Goal: Information Seeking & Learning: Understand process/instructions

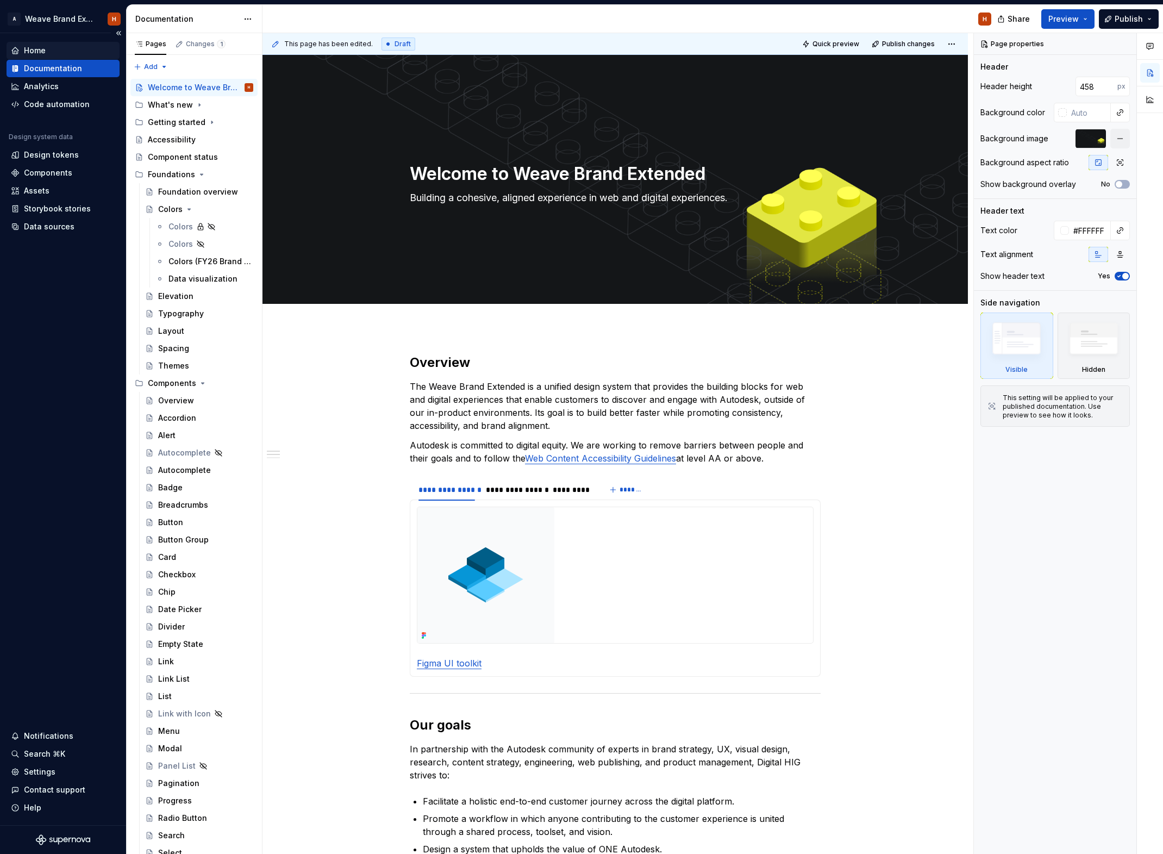
click at [34, 47] on div "Home" at bounding box center [35, 50] width 22 height 11
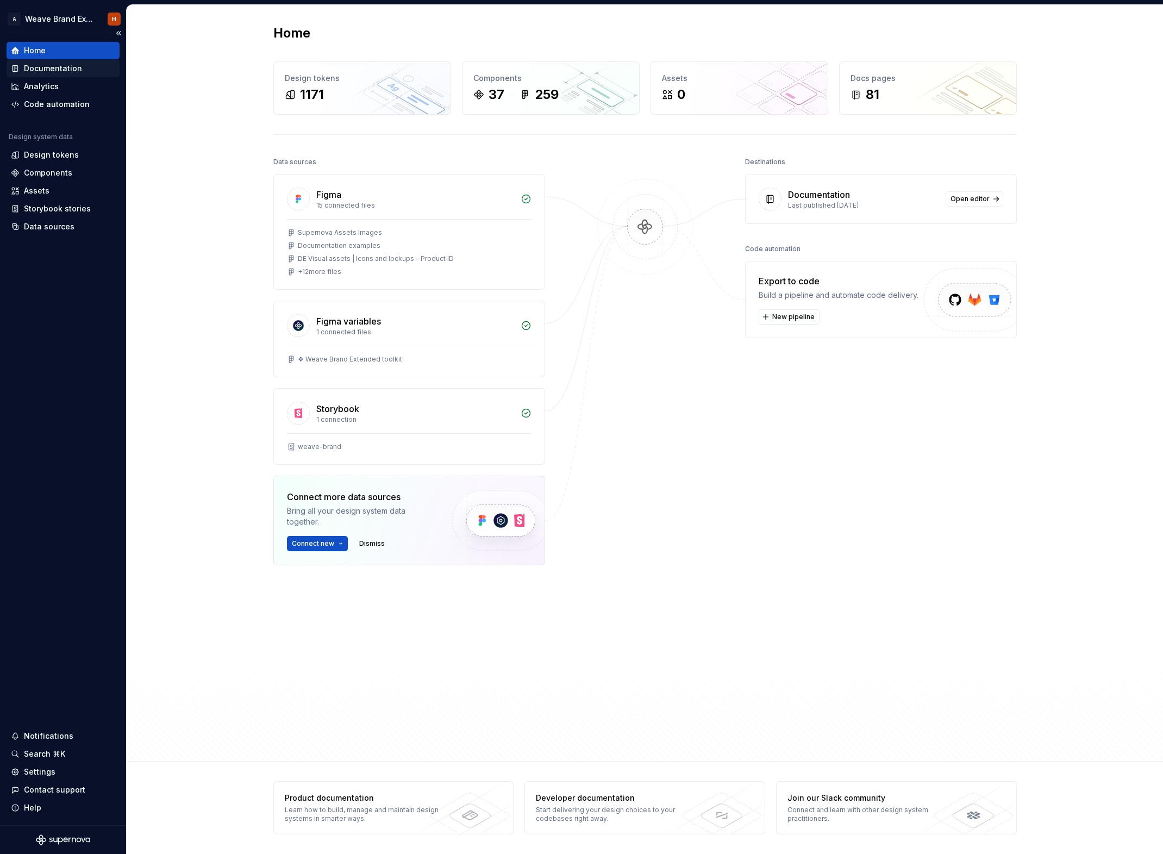
click at [37, 68] on div "Documentation" at bounding box center [53, 68] width 58 height 11
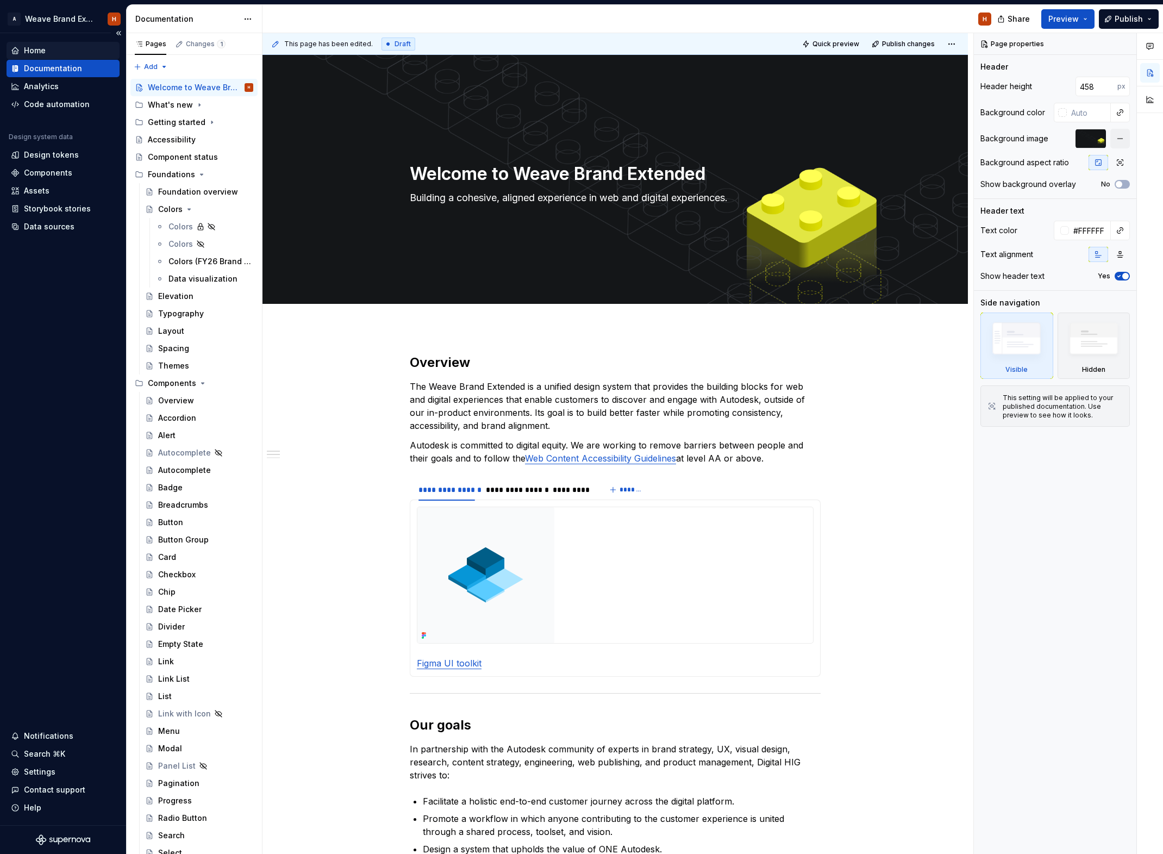
click at [36, 51] on div "Home" at bounding box center [35, 50] width 22 height 11
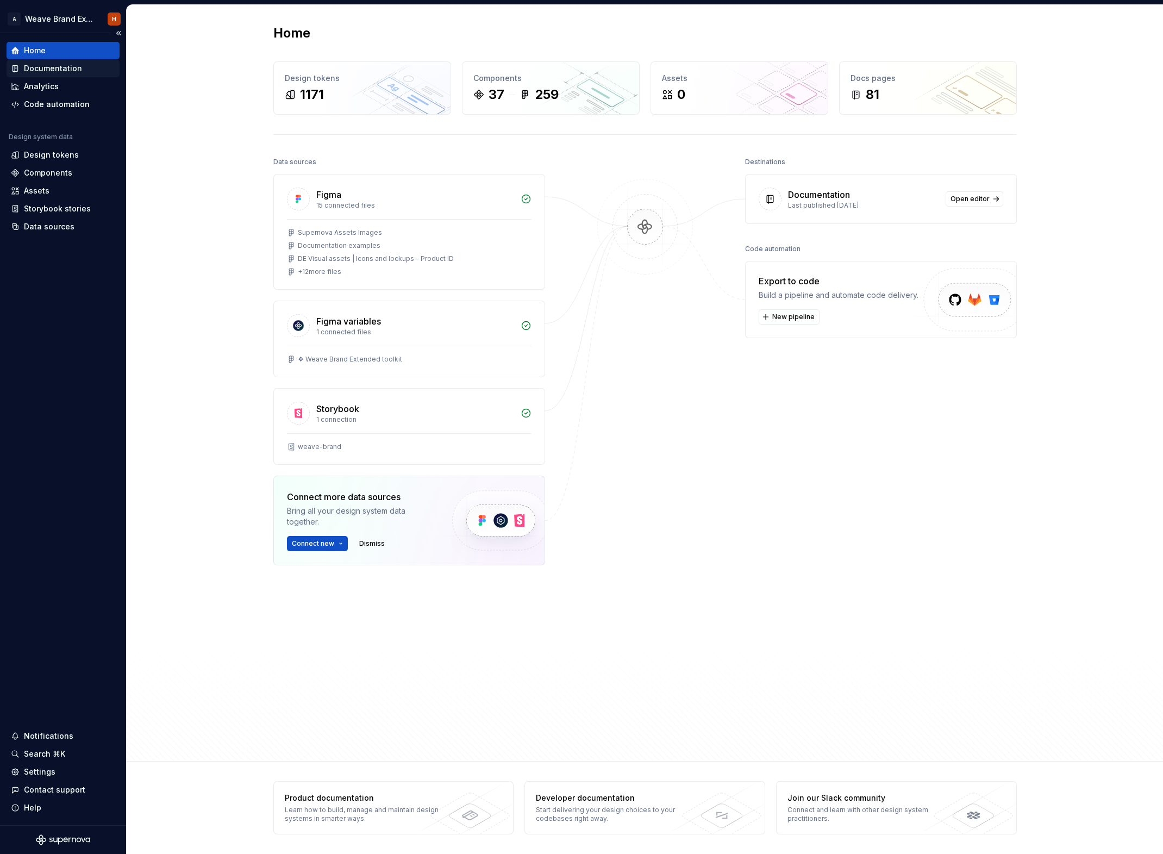
click at [57, 70] on div "Documentation" at bounding box center [53, 68] width 58 height 11
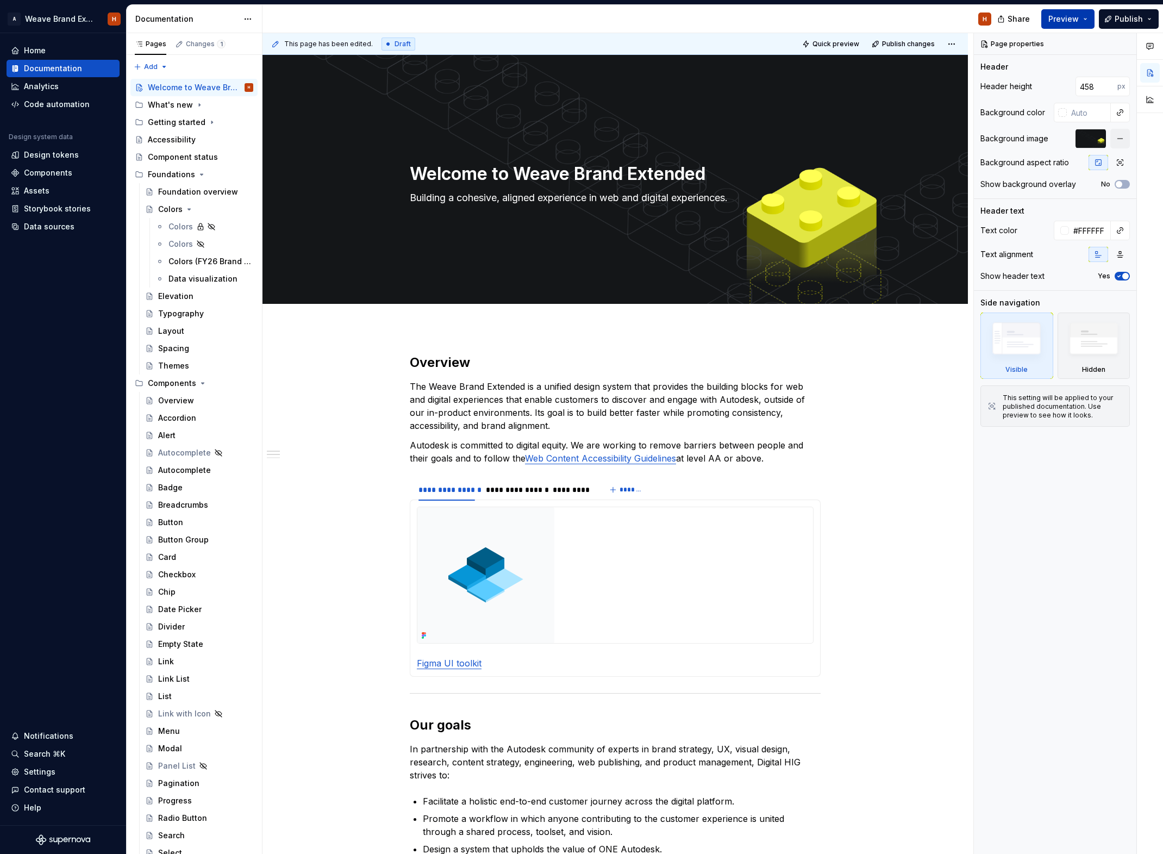
click at [1088, 22] on button "Preview" at bounding box center [1067, 19] width 53 height 20
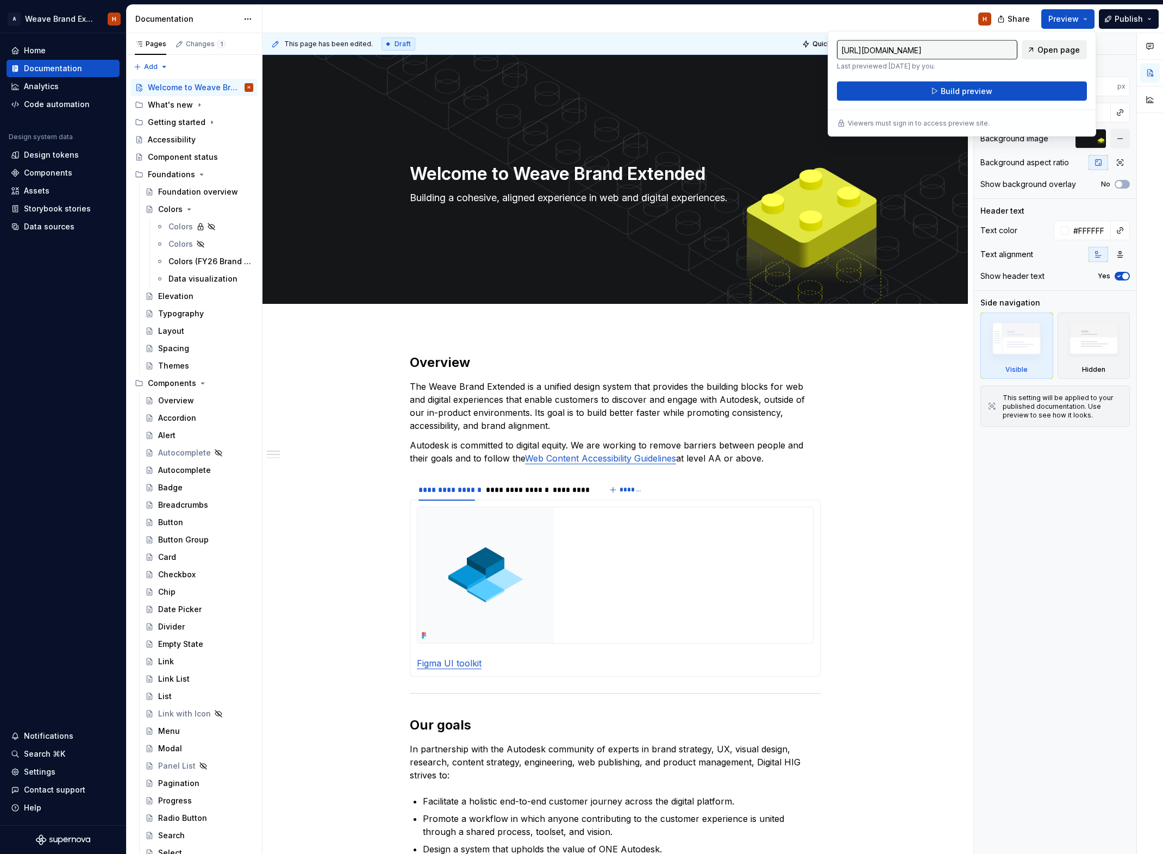
click at [1049, 49] on span "Open page" at bounding box center [1058, 50] width 42 height 11
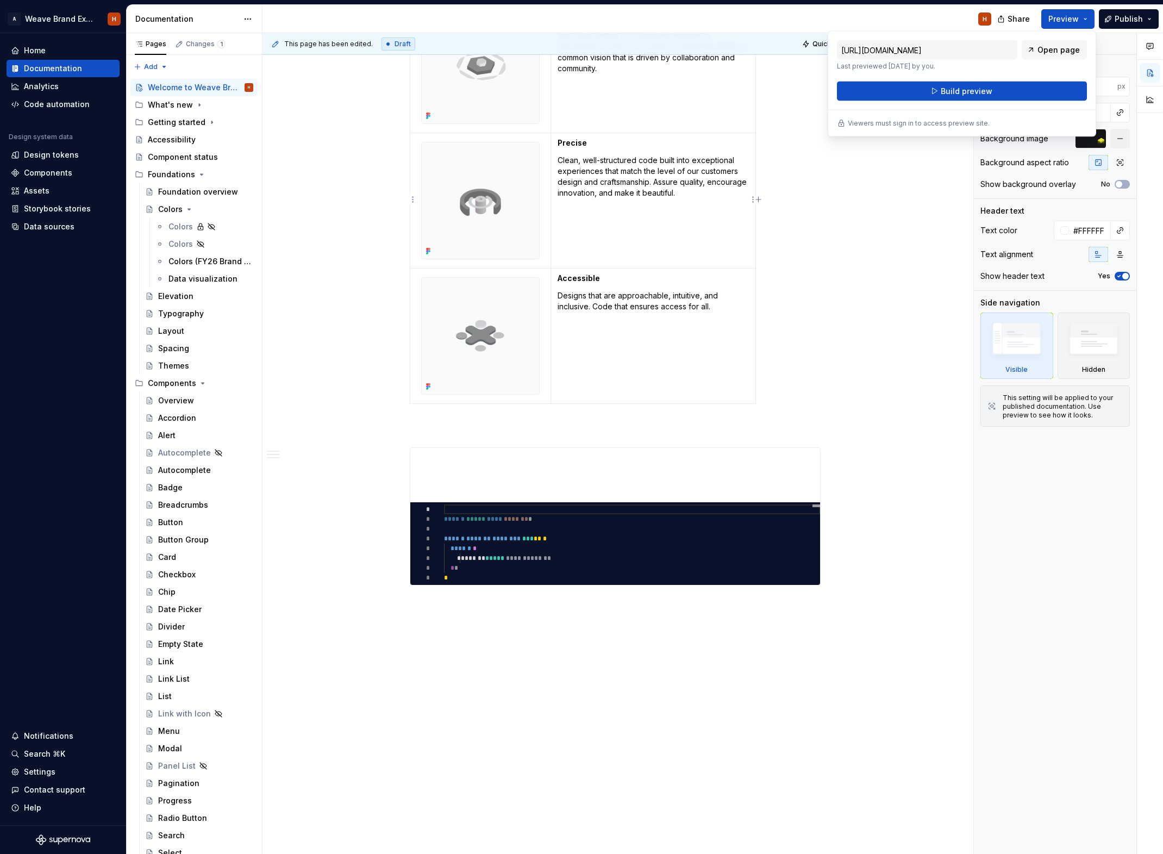
scroll to position [924, 0]
click at [733, 521] on div "*********" at bounding box center [615, 543] width 410 height 83
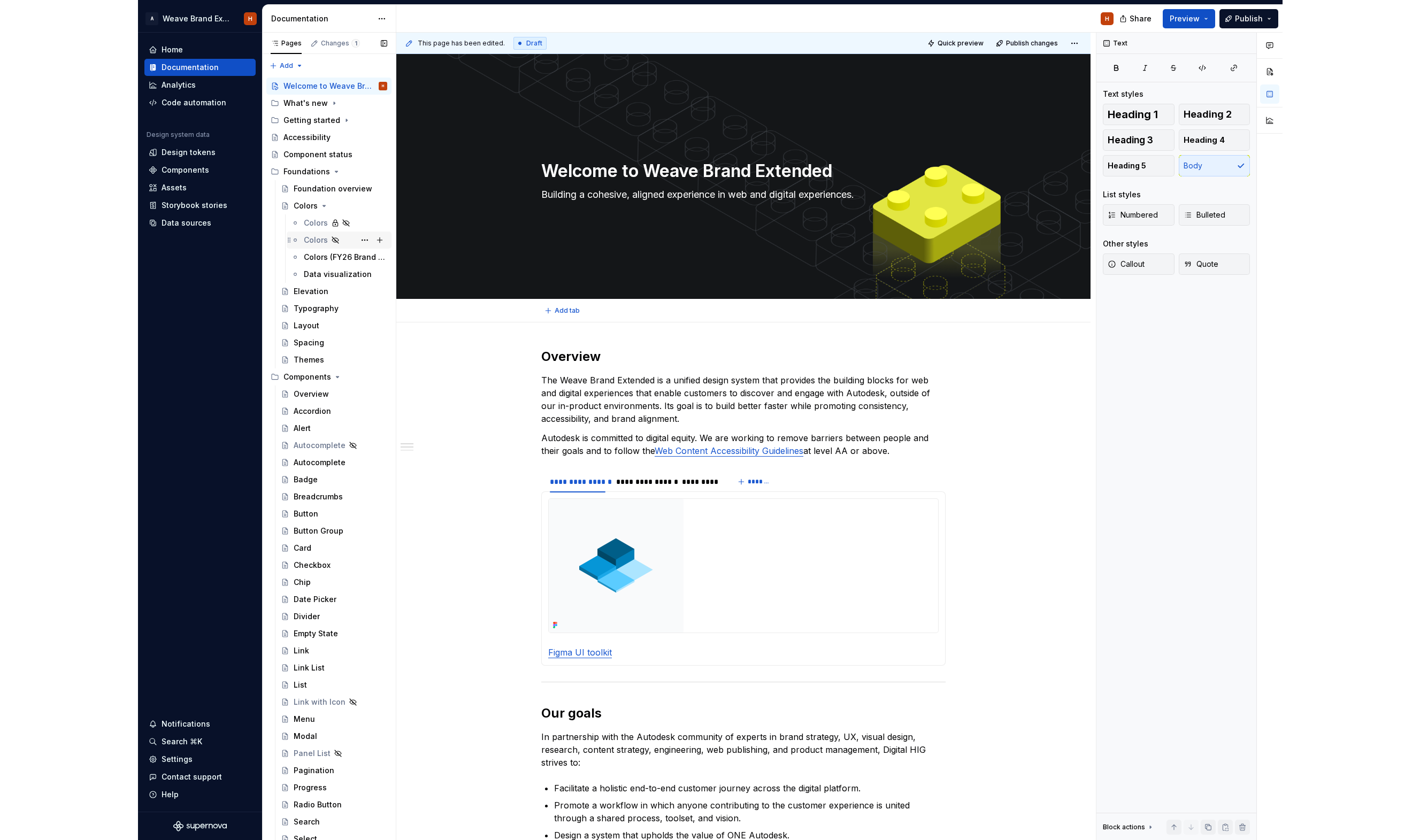
scroll to position [0, 0]
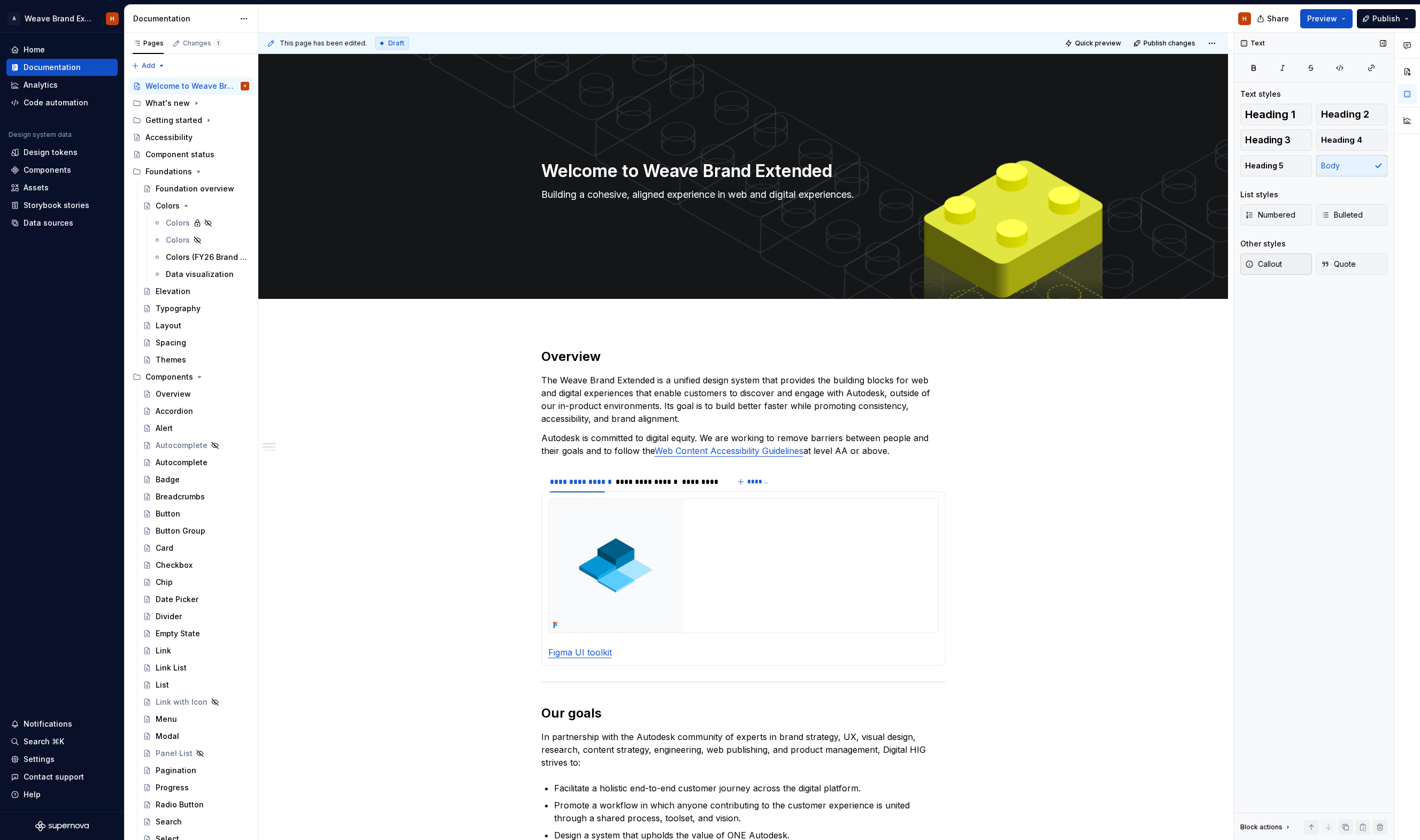
type textarea "*"
